Goal: Transaction & Acquisition: Book appointment/travel/reservation

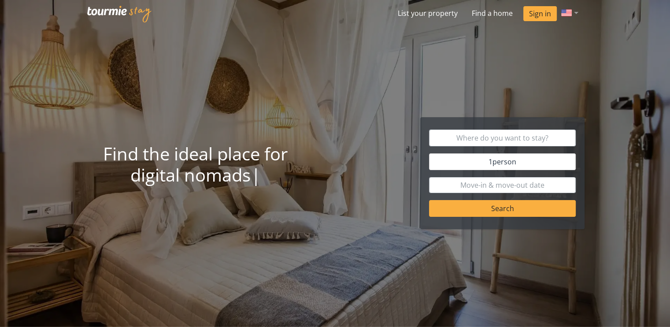
click at [571, 12] on div at bounding box center [570, 12] width 26 height 11
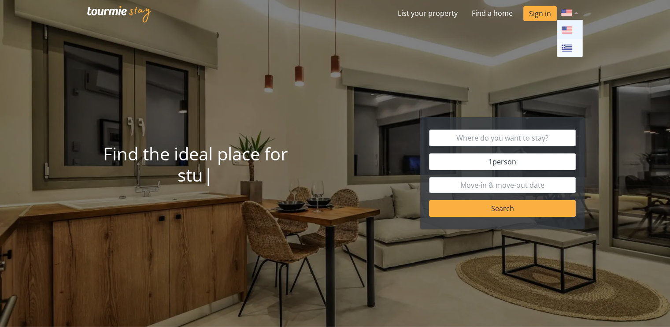
click at [614, 31] on div at bounding box center [335, 163] width 670 height 327
click at [488, 142] on input "text" at bounding box center [502, 138] width 147 height 17
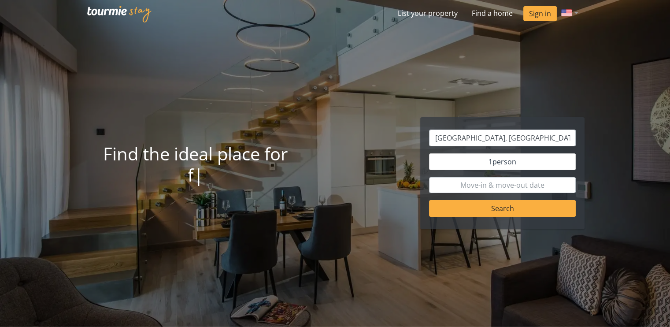
type input "[GEOGRAPHIC_DATA]"
click at [511, 164] on span "person" at bounding box center [505, 162] width 24 height 10
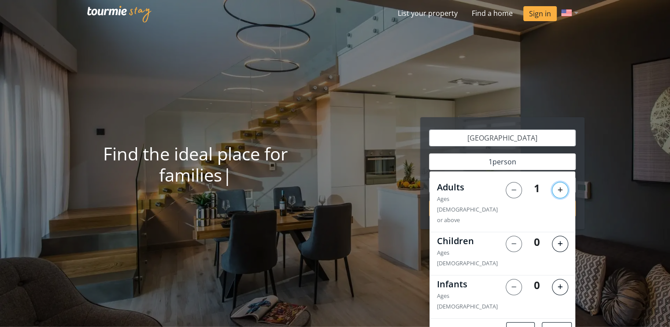
click at [557, 187] on button at bounding box center [560, 190] width 16 height 16
click at [561, 322] on button "Apply" at bounding box center [557, 330] width 30 height 17
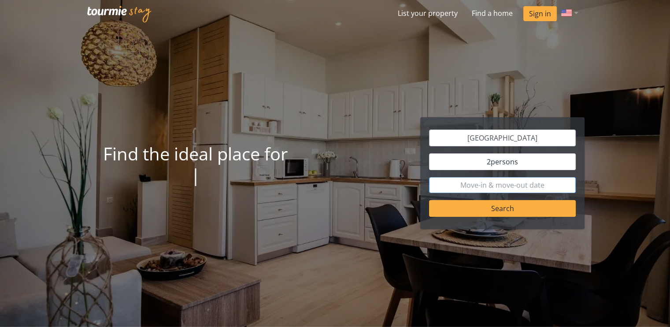
click at [540, 186] on input "text" at bounding box center [502, 185] width 147 height 16
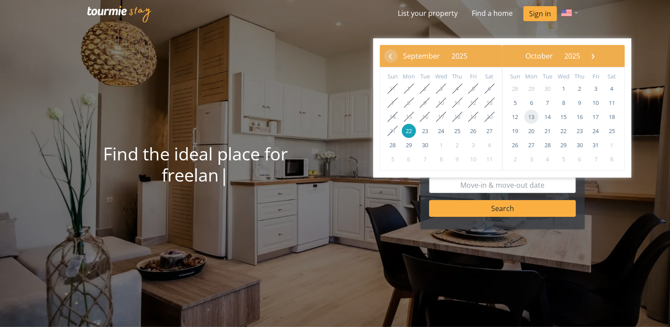
click at [530, 114] on span "13" at bounding box center [532, 117] width 14 height 14
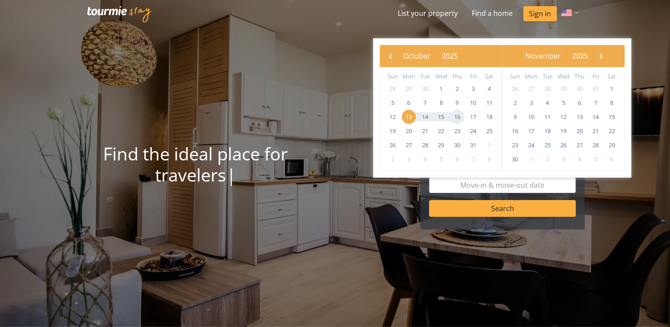
click at [458, 117] on span "16" at bounding box center [458, 117] width 14 height 14
type input "[DATE] - [DATE]"
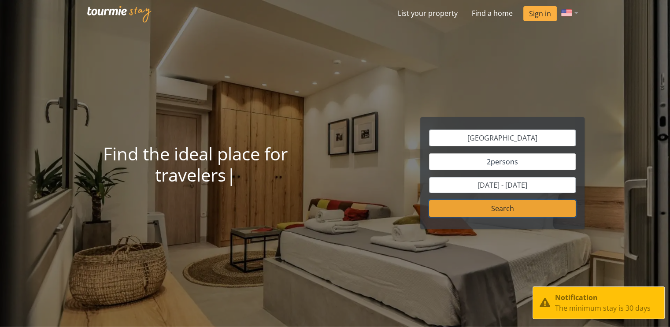
click at [515, 210] on button "Search" at bounding box center [502, 208] width 147 height 17
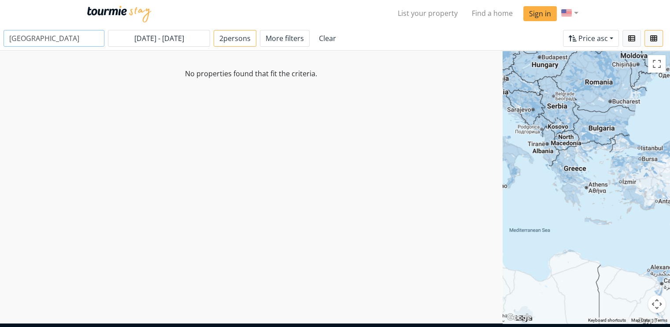
click at [80, 39] on input "[GEOGRAPHIC_DATA]" at bounding box center [54, 38] width 101 height 17
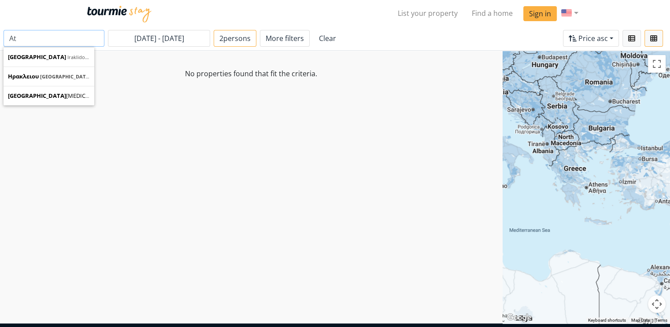
type input "A"
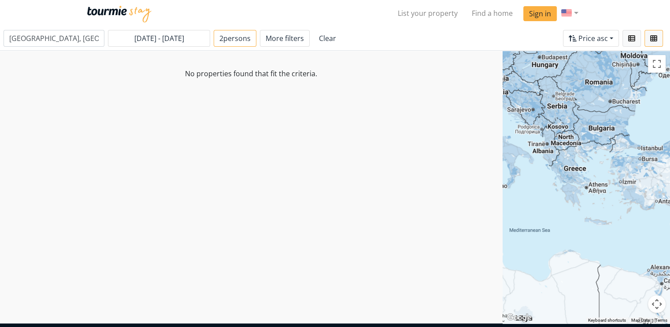
type input "Heraklion"
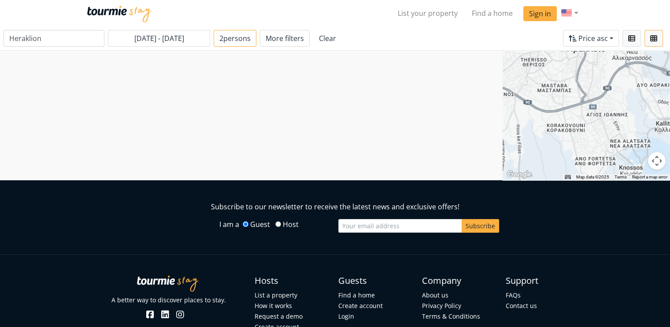
scroll to position [176, 0]
